Goal: Task Accomplishment & Management: Manage account settings

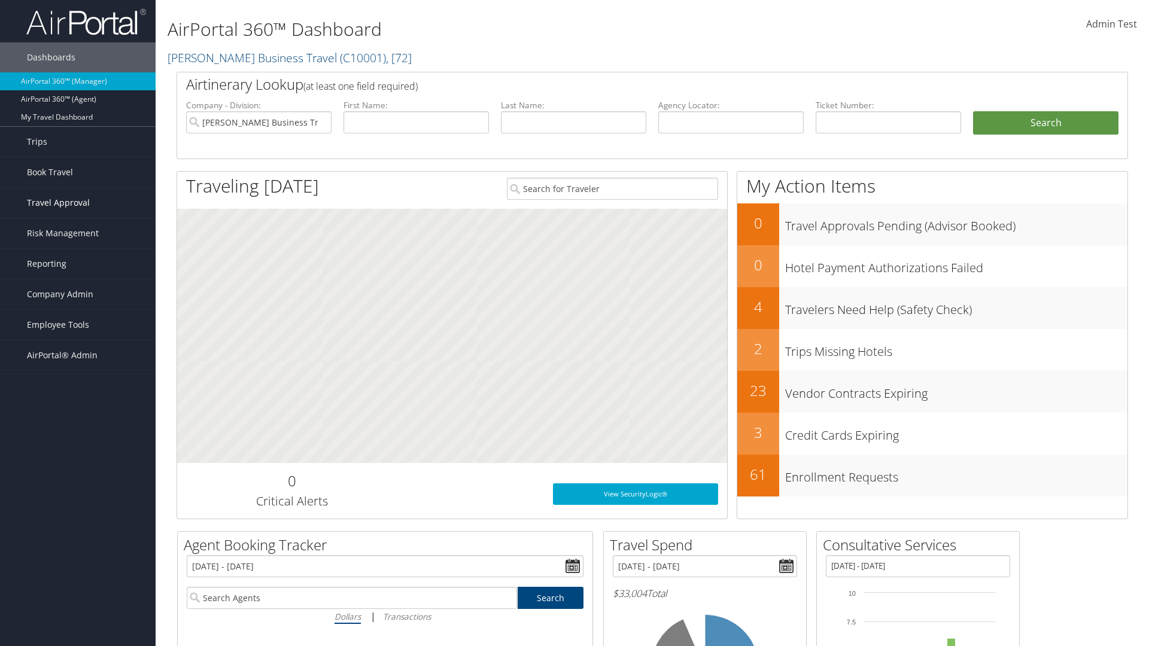
click at [78, 203] on span "Travel Approval" at bounding box center [58, 203] width 63 height 30
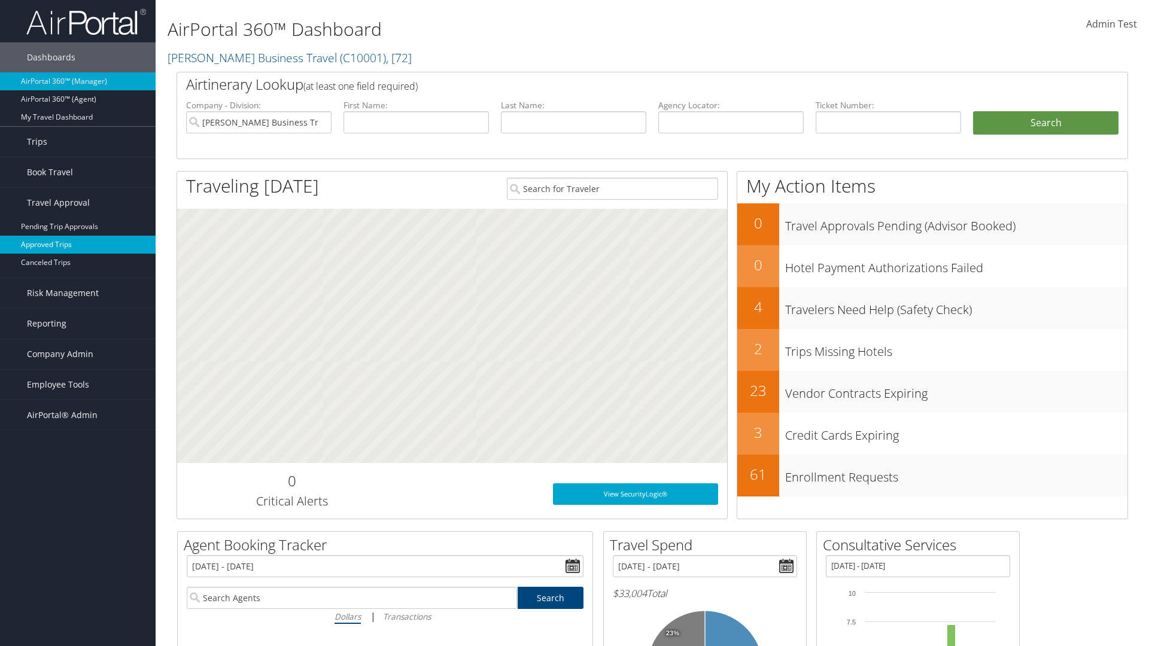
click at [78, 245] on link "Approved Trips" at bounding box center [78, 245] width 156 height 18
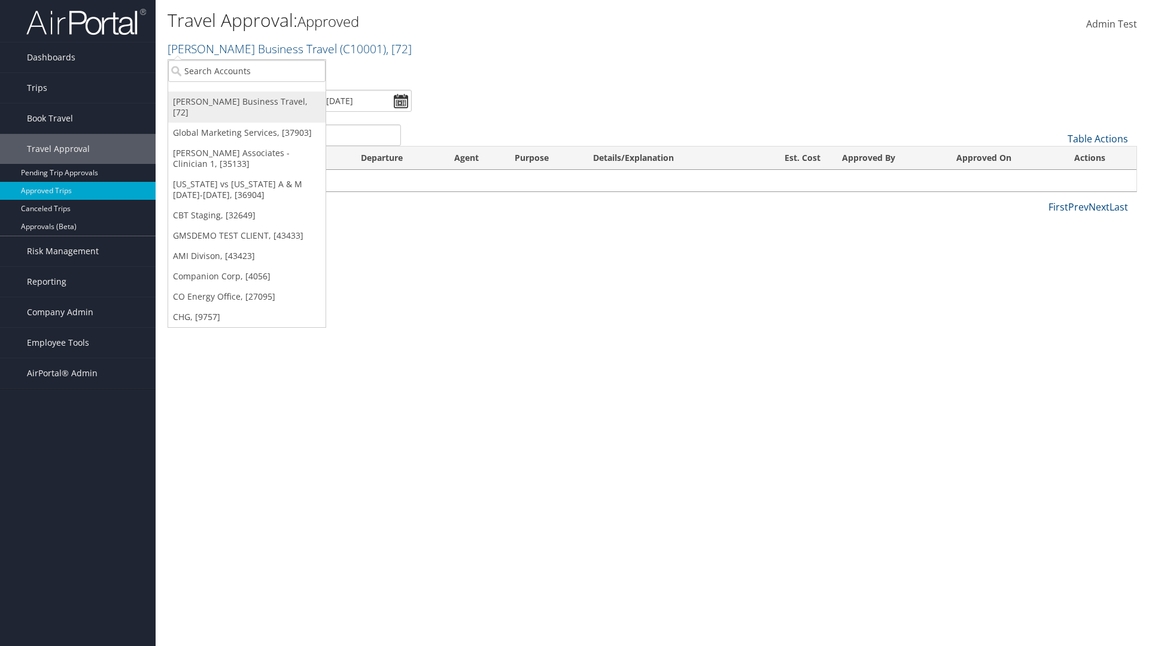
click at [247, 102] on link "[PERSON_NAME] Business Travel, [72]" at bounding box center [246, 107] width 157 height 31
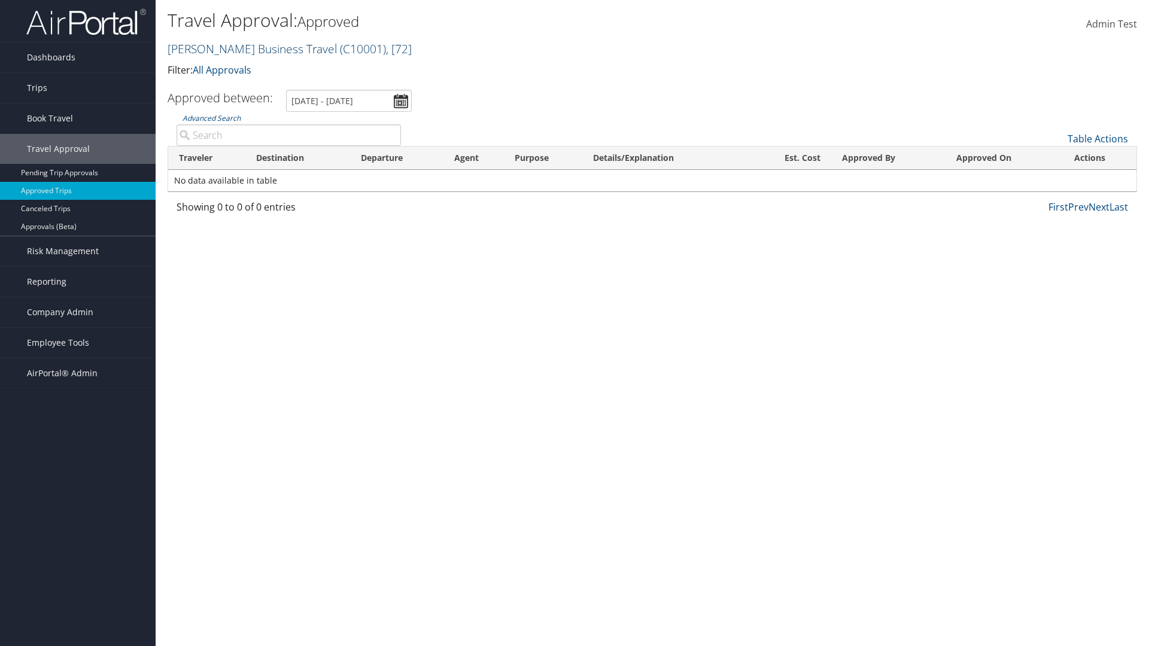
click at [247, 48] on link "Christopherson Business Travel ( C10001 ) , [ 72 ]" at bounding box center [290, 49] width 244 height 16
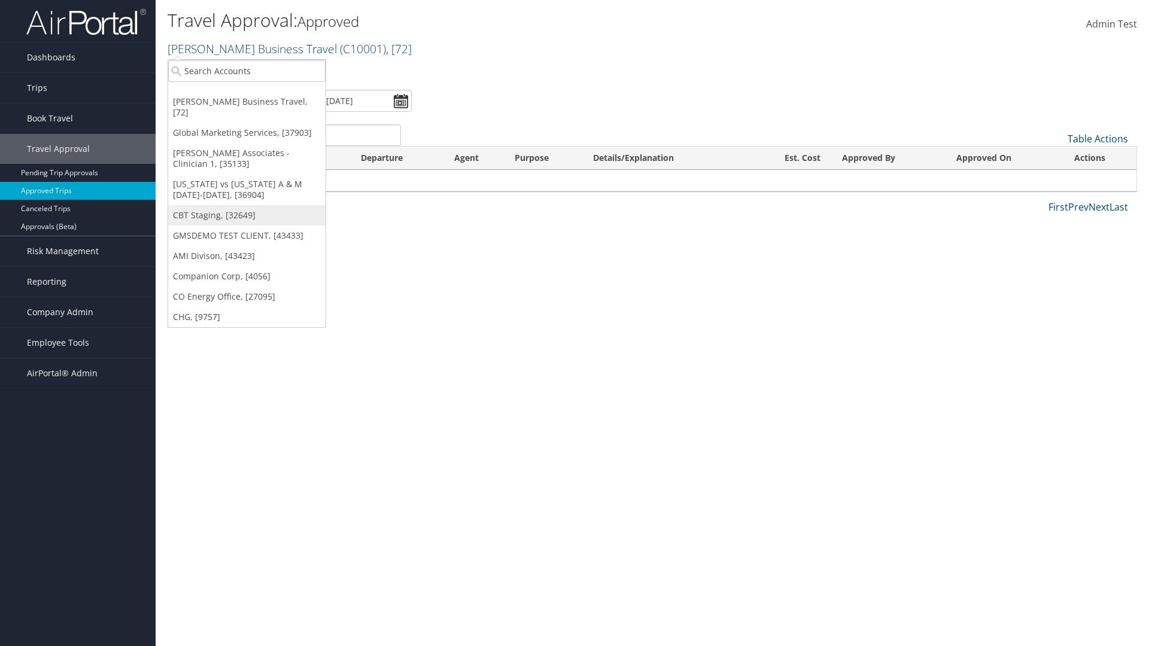
click at [247, 205] on link "CBT Staging, [32649]" at bounding box center [246, 215] width 157 height 20
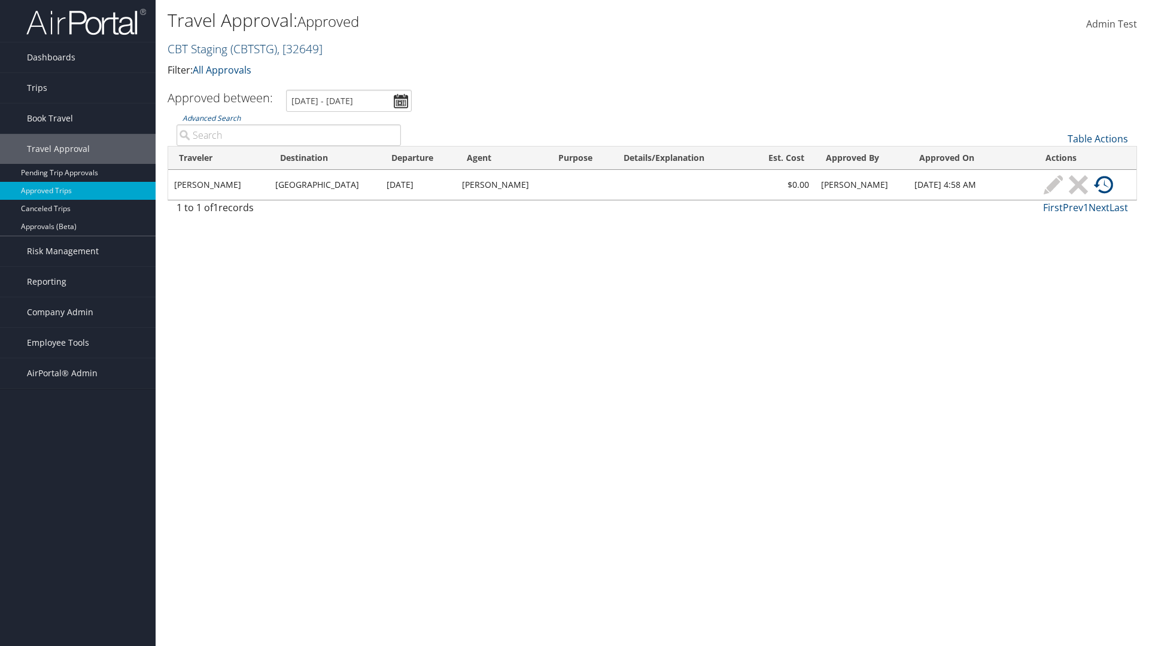
click at [197, 48] on link "CBT Staging ( CBTSTG ) , [ 32649 ]" at bounding box center [245, 49] width 155 height 16
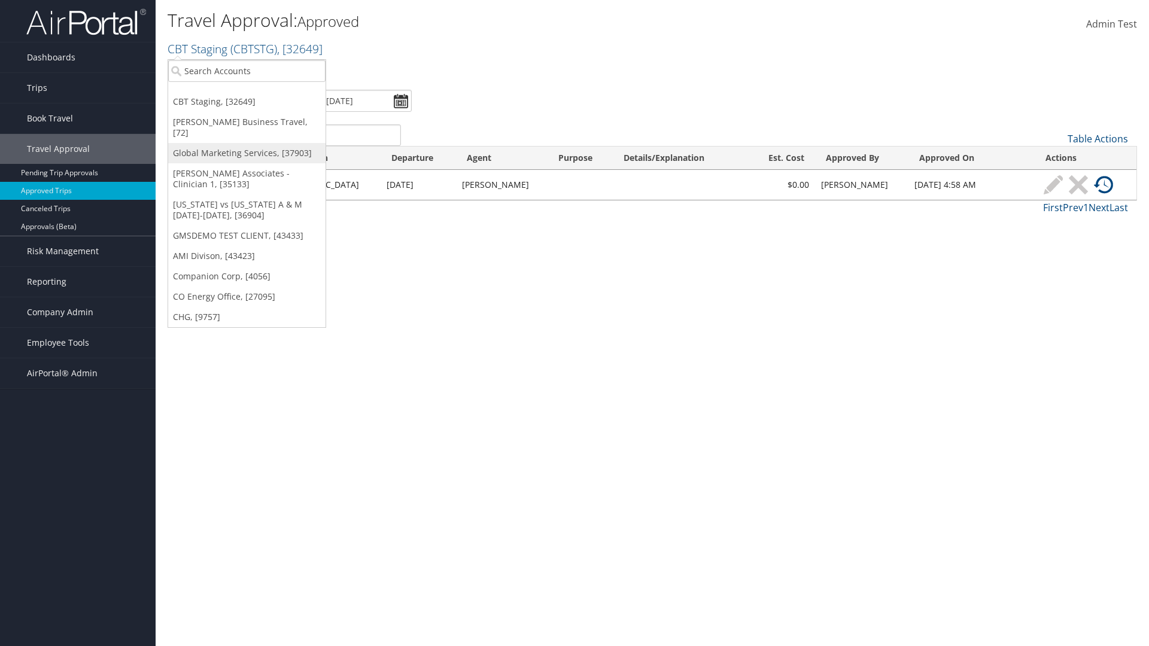
click at [247, 143] on link "Global Marketing Services, [37903]" at bounding box center [246, 153] width 157 height 20
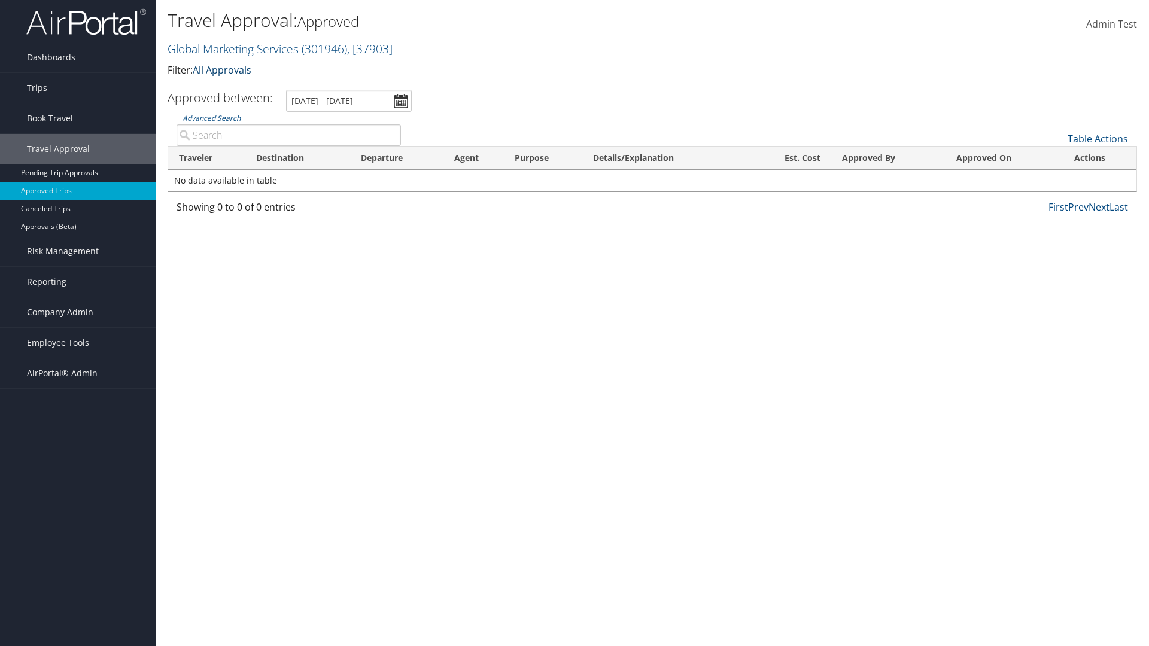
click at [224, 69] on link "All Approvals" at bounding box center [222, 69] width 59 height 13
click at [274, 88] on link "My Approvals" at bounding box center [274, 88] width 157 height 20
click at [206, 158] on th "Traveler" at bounding box center [206, 158] width 77 height 23
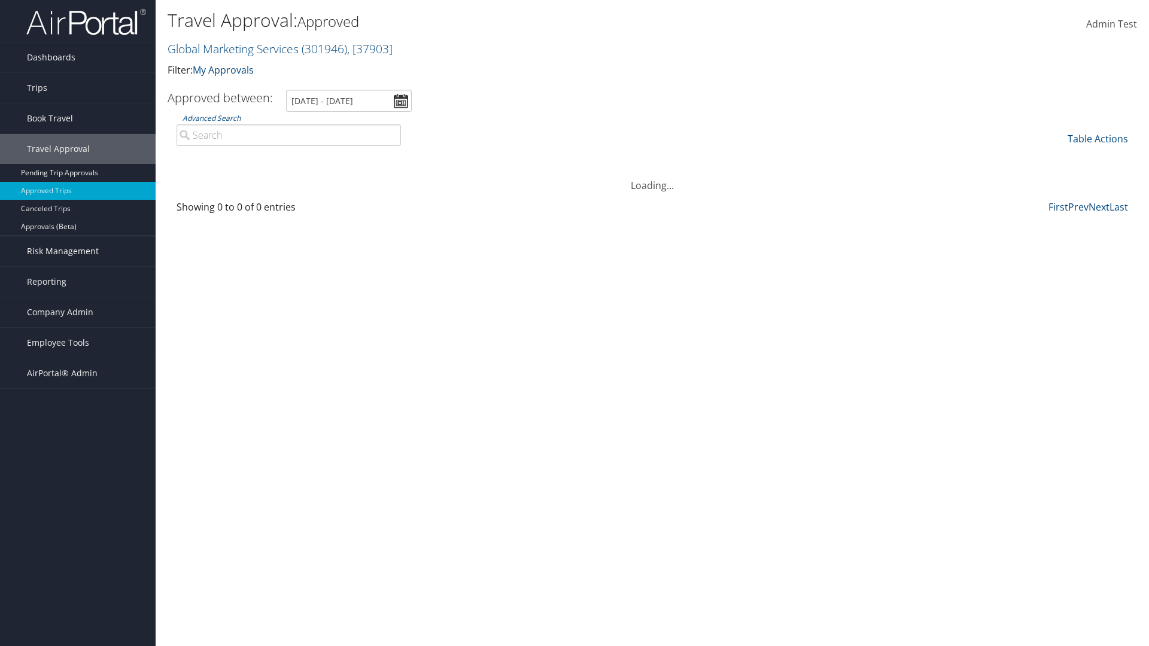
click at [297, 158] on th "Destination" at bounding box center [297, 158] width 105 height 23
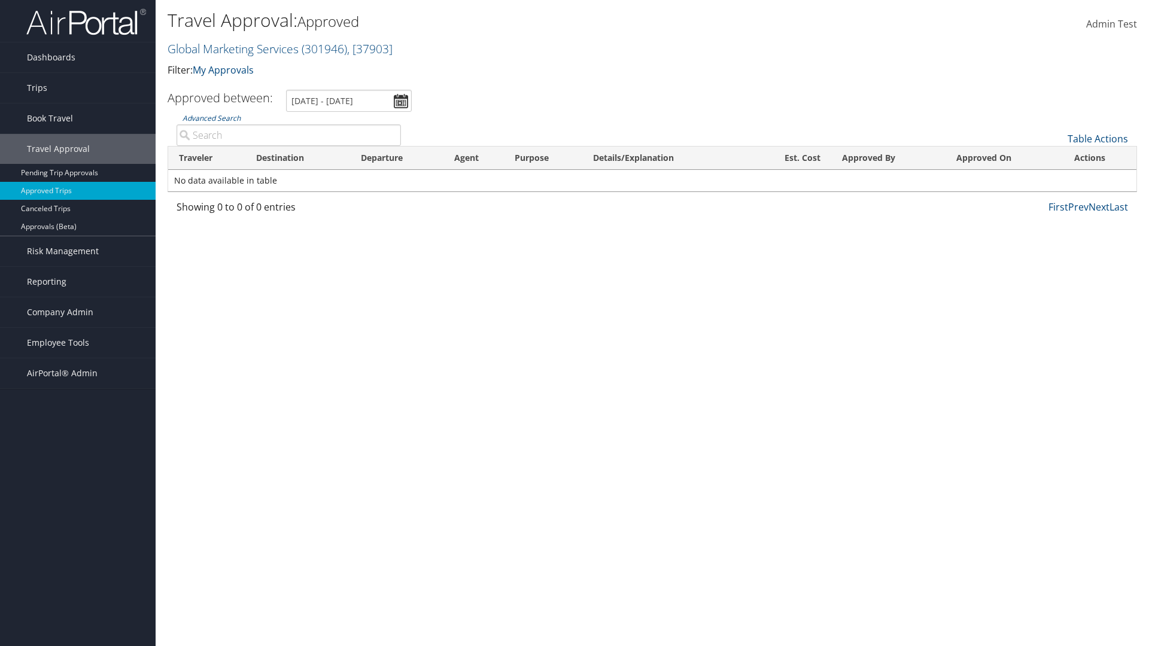
click at [397, 158] on th "Departure" at bounding box center [396, 158] width 93 height 23
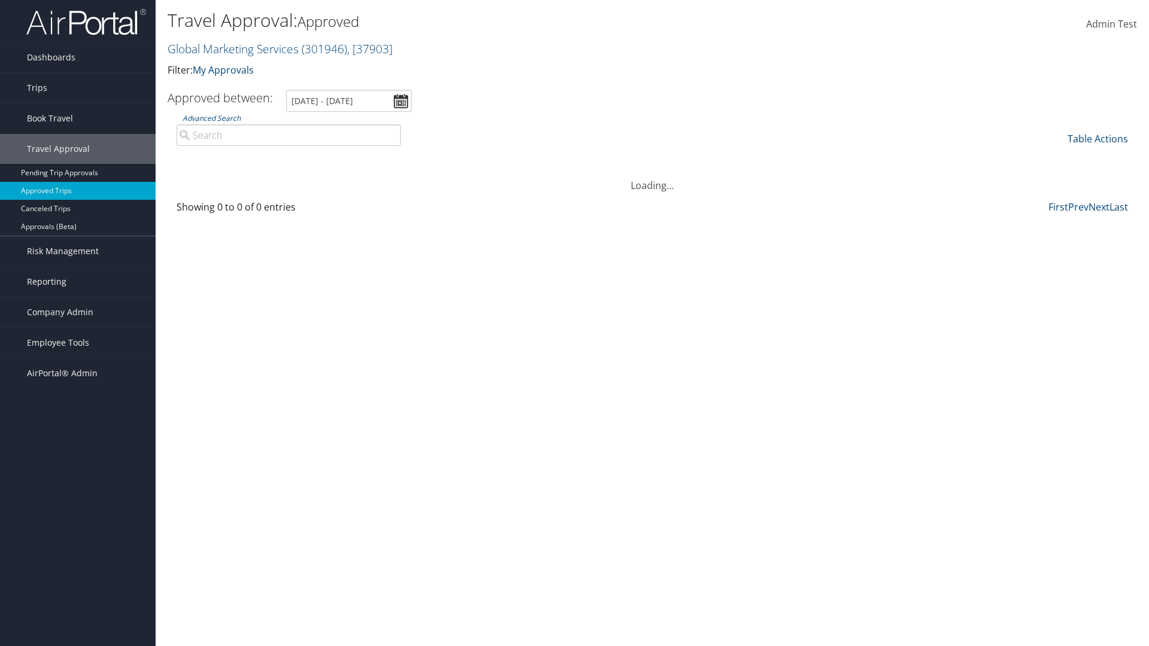
click at [397, 158] on th "Departure" at bounding box center [396, 158] width 93 height 23
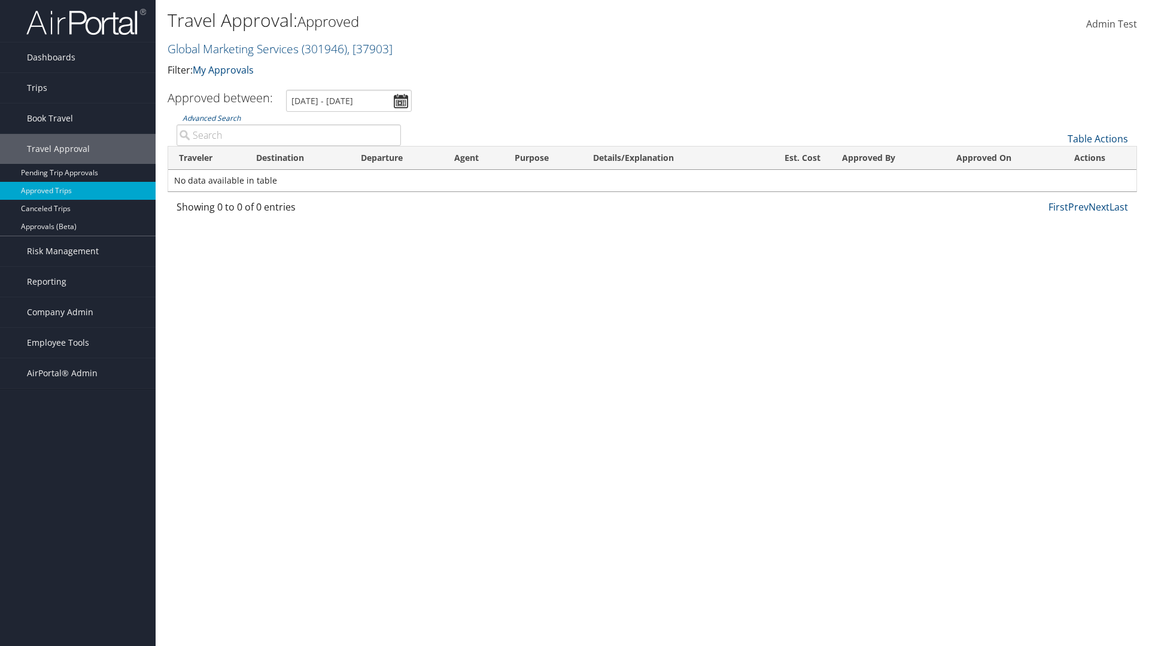
click at [790, 158] on th "Est. Cost" at bounding box center [790, 158] width 82 height 23
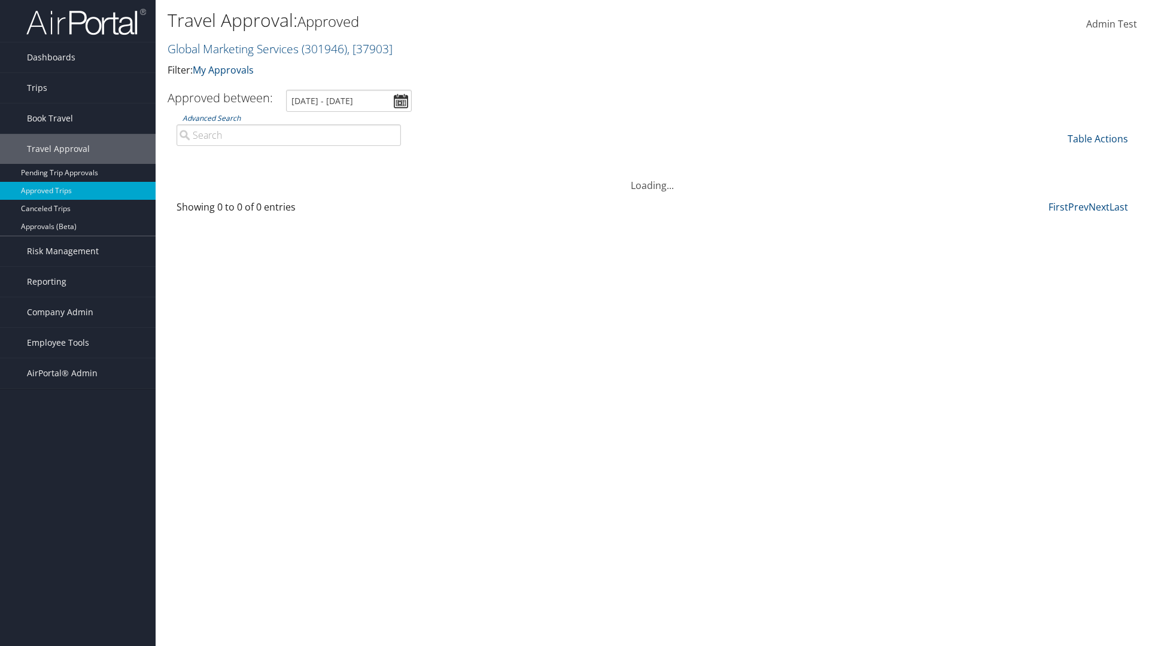
click at [790, 158] on th "Est. Cost" at bounding box center [790, 158] width 82 height 23
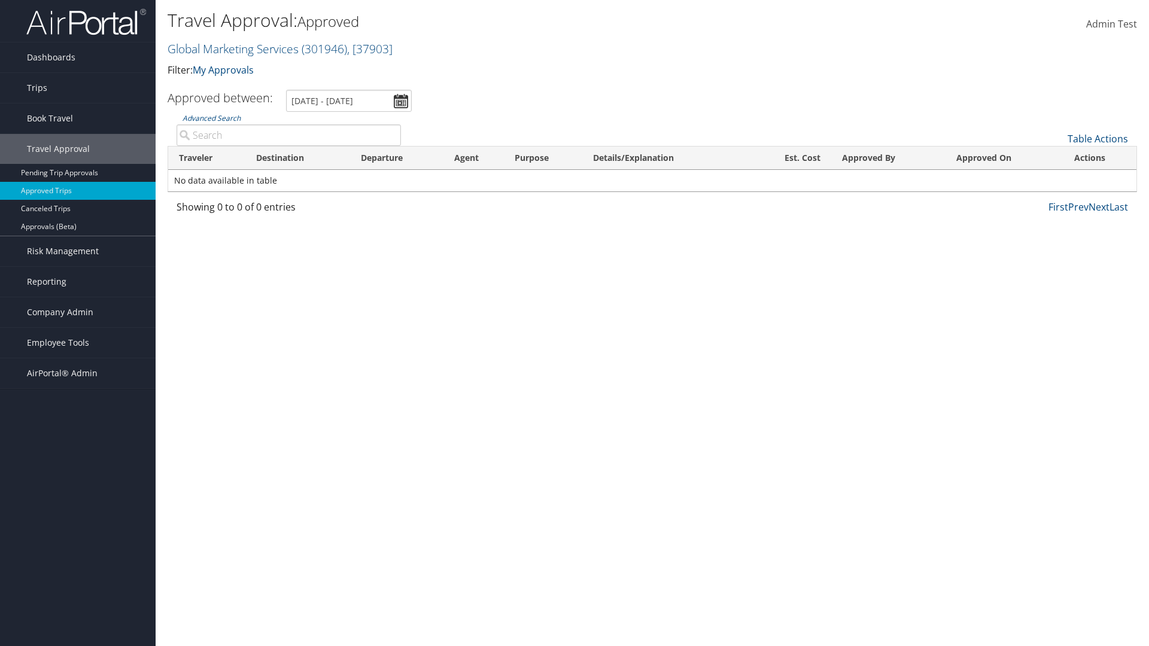
click at [888, 158] on th "Approved By" at bounding box center [888, 158] width 115 height 23
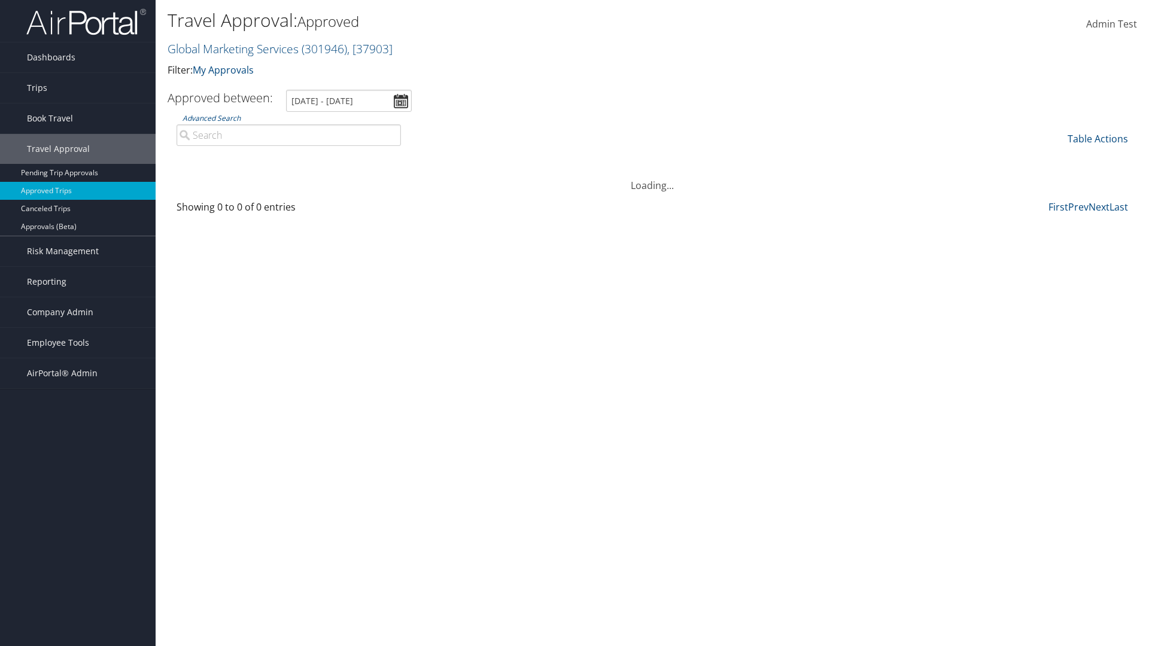
click at [1004, 158] on th "Approved On" at bounding box center [1005, 158] width 118 height 23
click at [1098, 139] on link "Table Actions" at bounding box center [1098, 138] width 60 height 13
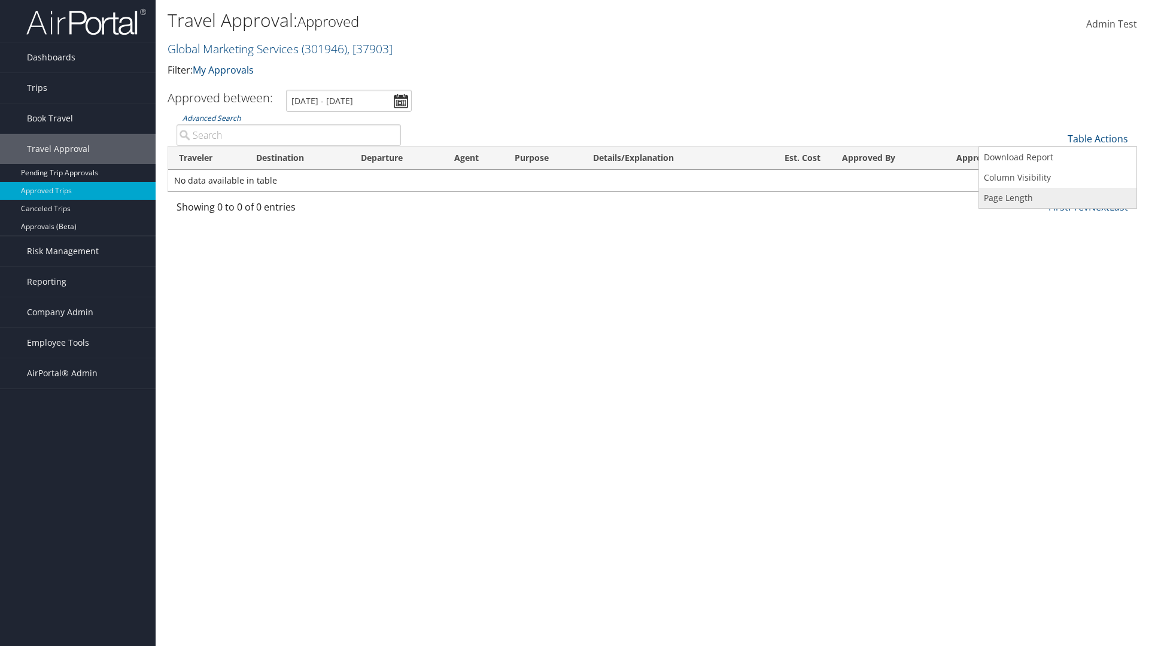
click at [1057, 198] on link "Page Length" at bounding box center [1057, 198] width 157 height 20
click at [1057, 179] on link "25" at bounding box center [1057, 179] width 157 height 20
click at [1098, 139] on link "Table Actions" at bounding box center [1098, 138] width 60 height 13
